Goal: Information Seeking & Learning: Learn about a topic

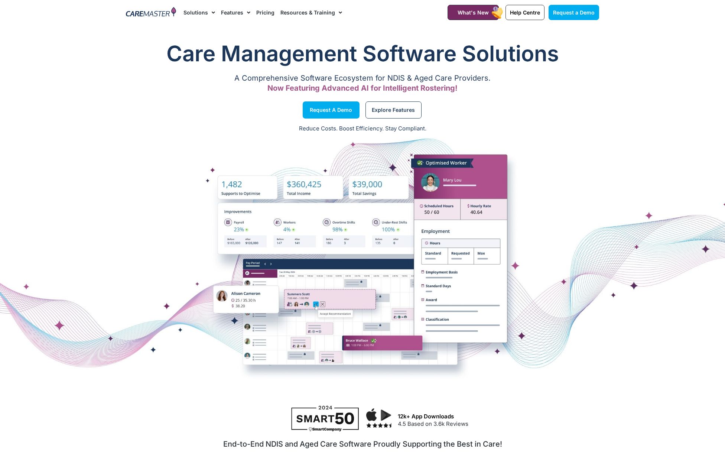
click at [339, 15] on nav "Solutions AI Roster Optimiser NDIS Software for Small Providers End-to-End NDIS…" at bounding box center [307, 12] width 246 height 25
click at [161, 15] on img at bounding box center [151, 12] width 50 height 11
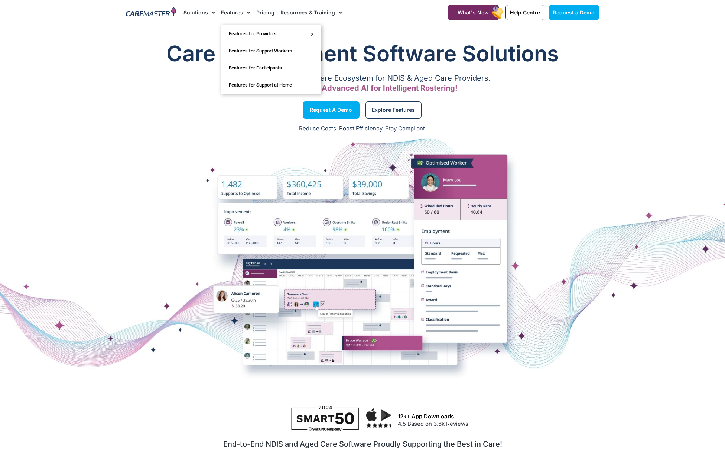
click at [232, 15] on link "Features" at bounding box center [235, 12] width 29 height 25
click at [234, 13] on link "Features" at bounding box center [235, 12] width 29 height 25
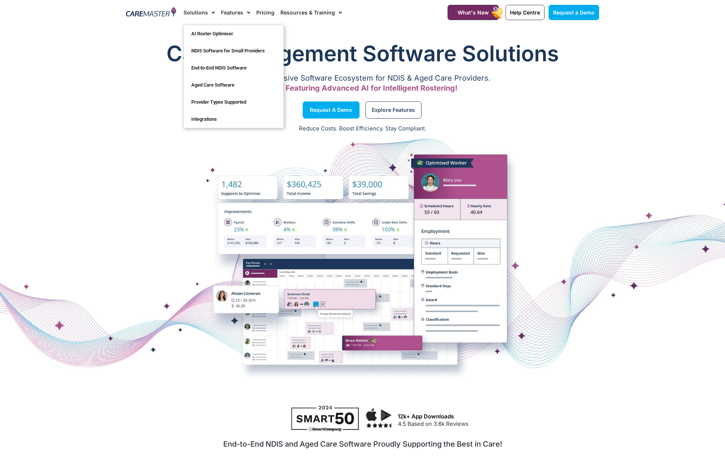
click at [195, 13] on link "Solutions" at bounding box center [200, 12] width 32 height 25
click at [206, 35] on link "AI Roster Optimiser" at bounding box center [234, 33] width 100 height 17
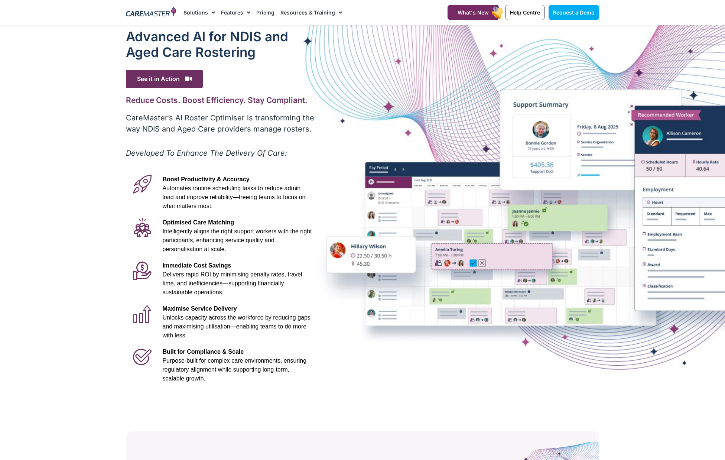
click at [140, 17] on img at bounding box center [151, 12] width 50 height 11
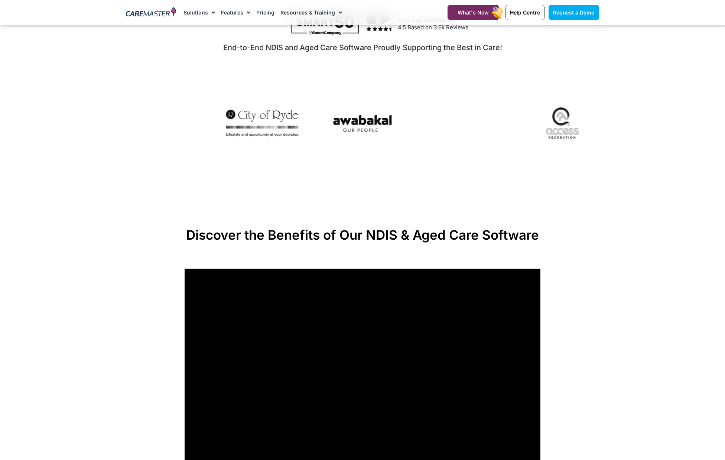
scroll to position [698, 0]
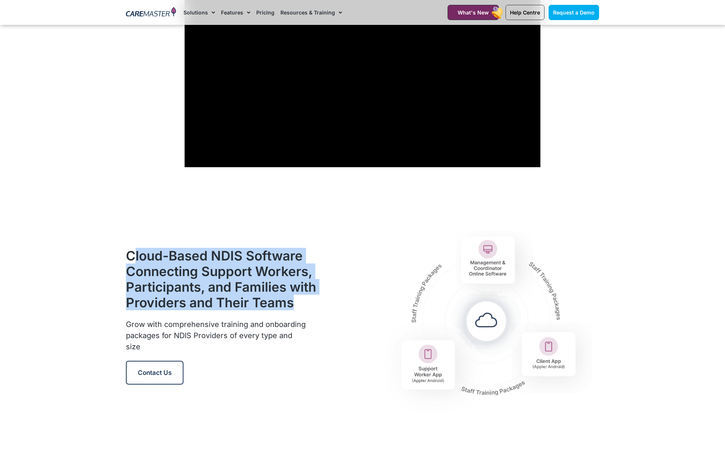
drag, startPoint x: 266, startPoint y: 318, endPoint x: 131, endPoint y: 254, distance: 149.4
click at [131, 254] on h2 "Cloud-Based NDIS Software Connecting Support Workers, Participants, and Familie…" at bounding box center [221, 279] width 191 height 62
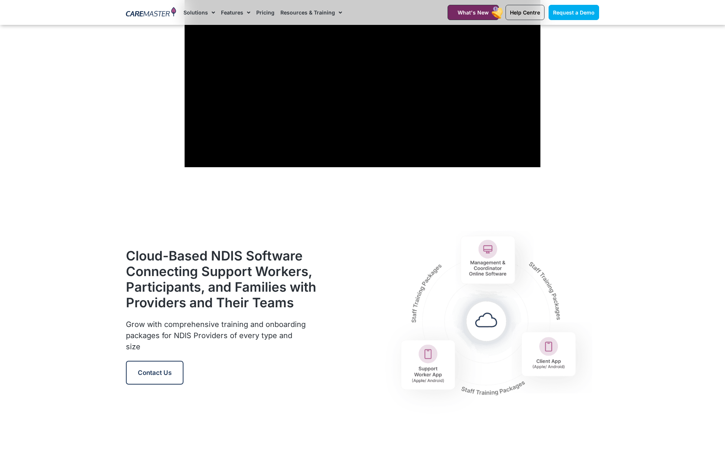
click at [305, 278] on h2 "Cloud-Based NDIS Software Connecting Support Workers, Participants, and Familie…" at bounding box center [221, 279] width 191 height 62
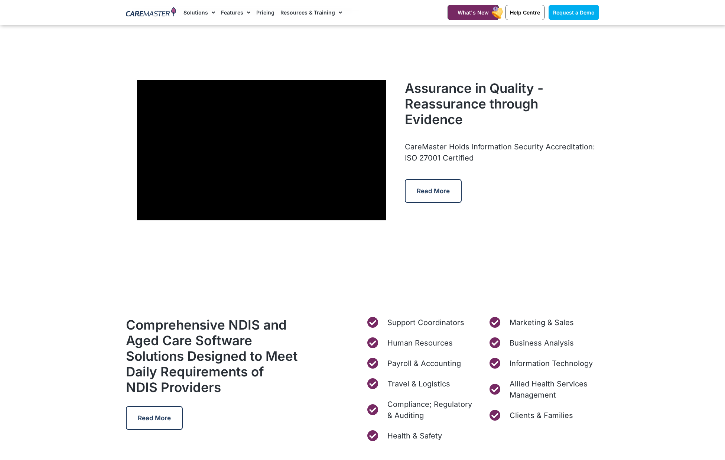
scroll to position [2224, 0]
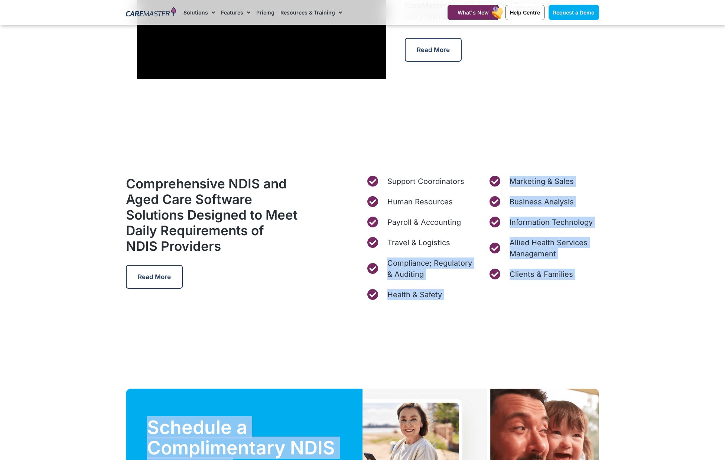
drag, startPoint x: 515, startPoint y: 327, endPoint x: 434, endPoint y: 249, distance: 112.2
click at [434, 249] on div "Care Management Software Solutions A Comprehensive Software Ecosystem for NDIS …" at bounding box center [362, 203] width 725 height 4917
click at [529, 293] on div "Marketing & Sales Business Analysis Information Technology Allied Health Servic…" at bounding box center [543, 238] width 111 height 124
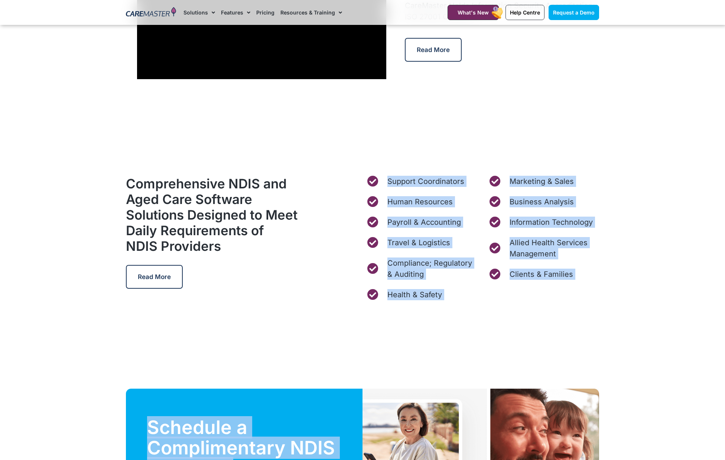
drag, startPoint x: 566, startPoint y: 308, endPoint x: 374, endPoint y: 187, distance: 226.9
click at [374, 187] on div "Care Management Software Solutions A Comprehensive Software Ecosystem for NDIS …" at bounding box center [362, 203] width 725 height 4917
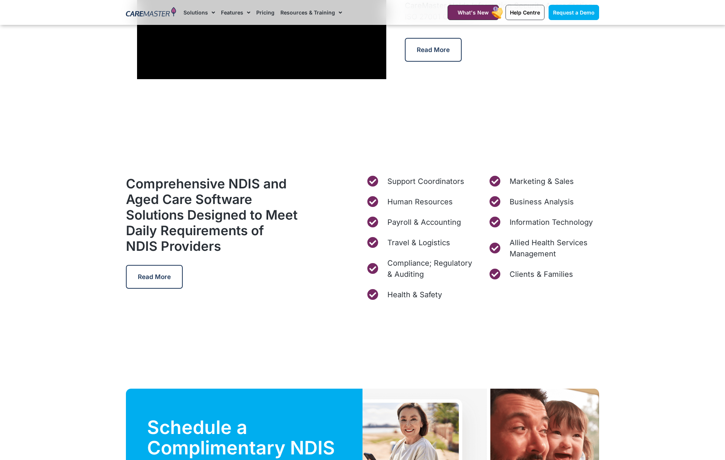
drag, startPoint x: 314, startPoint y: 251, endPoint x: 321, endPoint y: 250, distance: 7.5
click at [317, 251] on div "Comprehensive NDIS and Aged Care Software Solutions Designed to Meet Daily Requ…" at bounding box center [242, 238] width 240 height 132
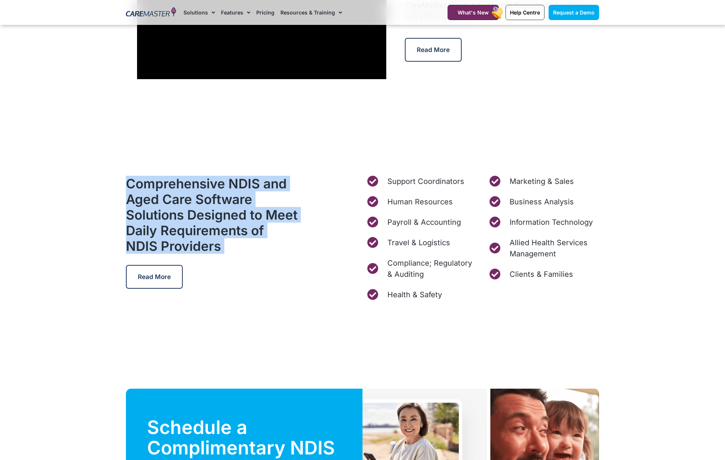
drag, startPoint x: 126, startPoint y: 178, endPoint x: 315, endPoint y: 261, distance: 206.6
click at [315, 261] on div "Comprehensive NDIS and Aged Care Software Solutions Designed to Meet Daily Requ…" at bounding box center [242, 238] width 240 height 132
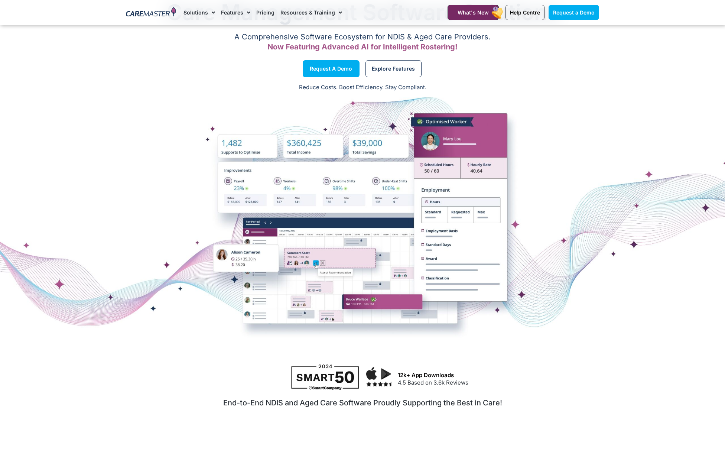
scroll to position [0, 0]
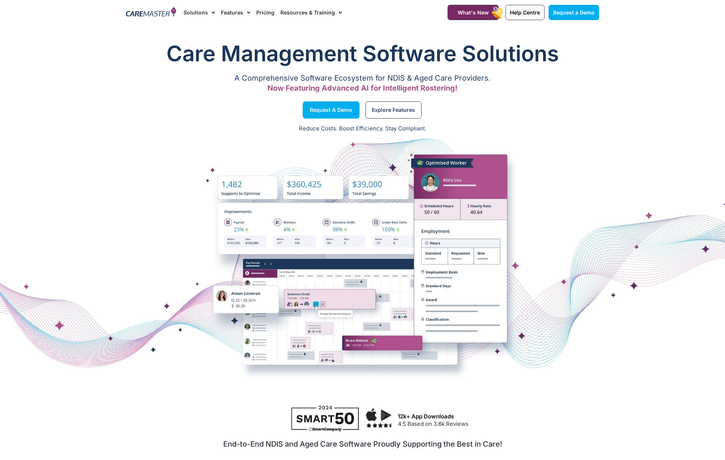
click at [203, 11] on link "Solutions" at bounding box center [200, 12] width 32 height 25
click at [144, 13] on img at bounding box center [151, 12] width 50 height 11
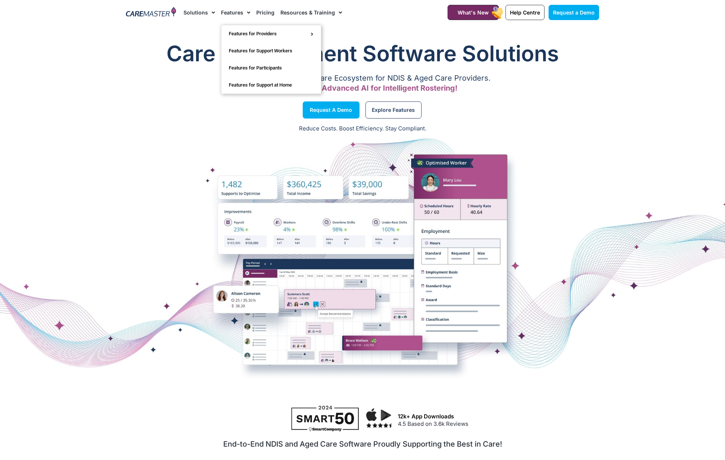
click at [262, 12] on link "Pricing" at bounding box center [265, 12] width 18 height 25
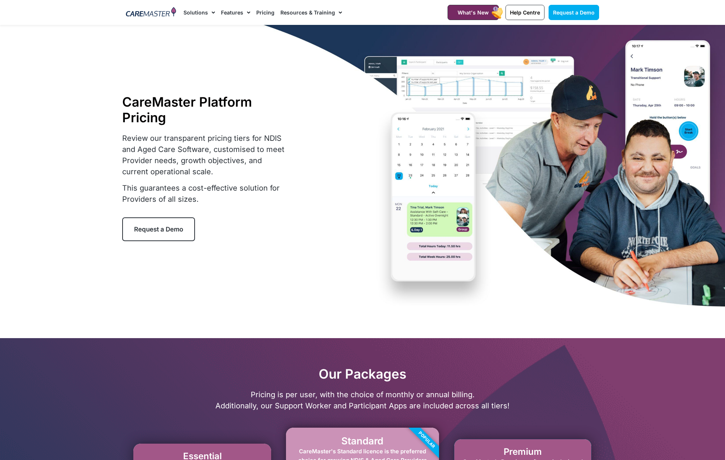
click at [150, 14] on img at bounding box center [151, 12] width 50 height 11
